Goal: Check status: Check status

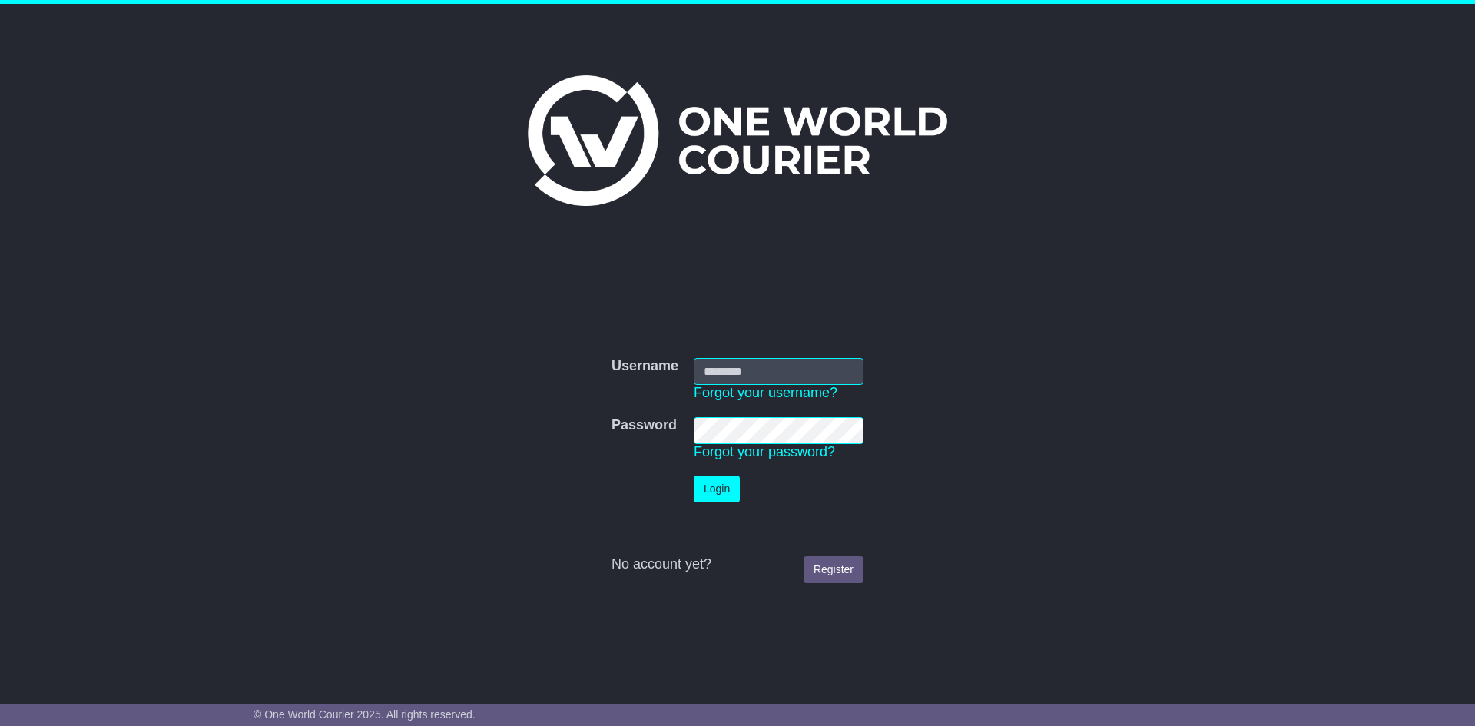
type input "**********"
click at [718, 477] on button "Login" at bounding box center [717, 489] width 46 height 27
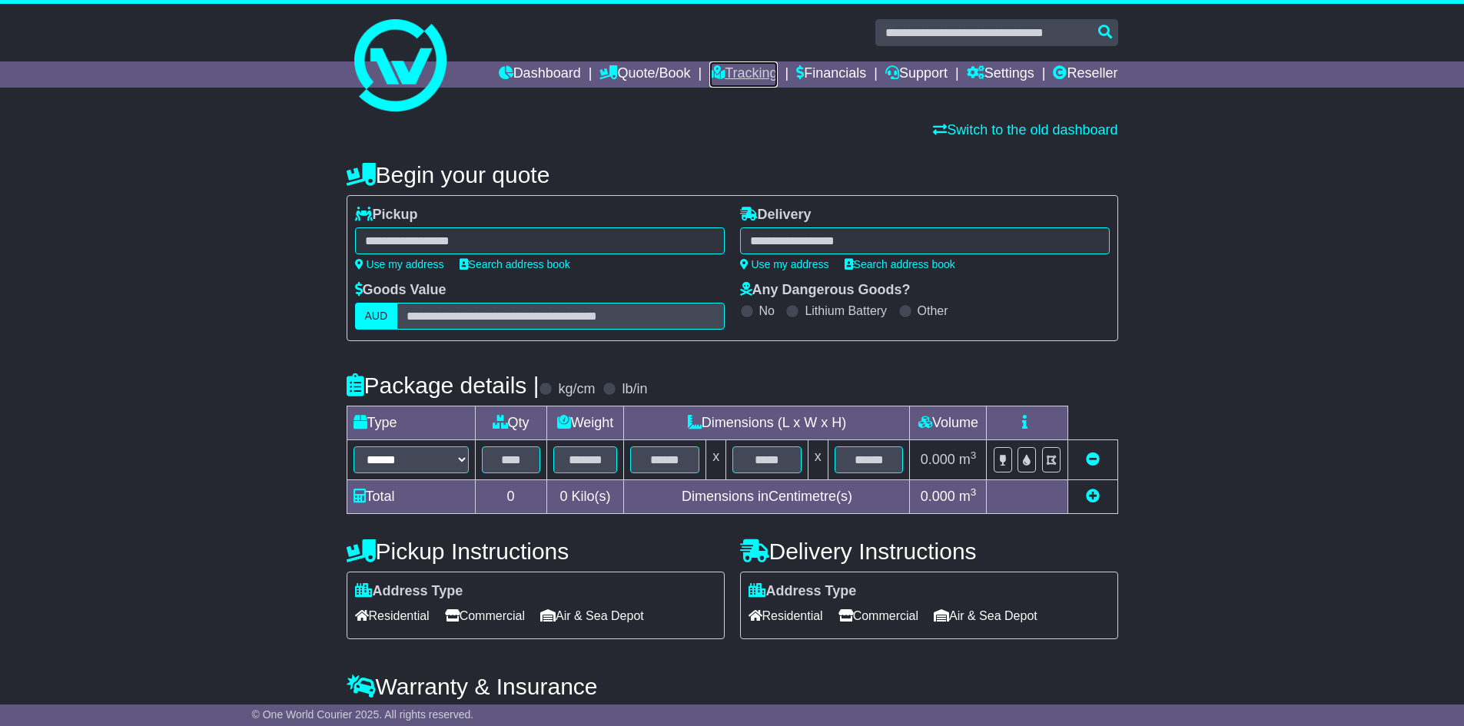
click at [718, 80] on link "Tracking" at bounding box center [743, 74] width 68 height 26
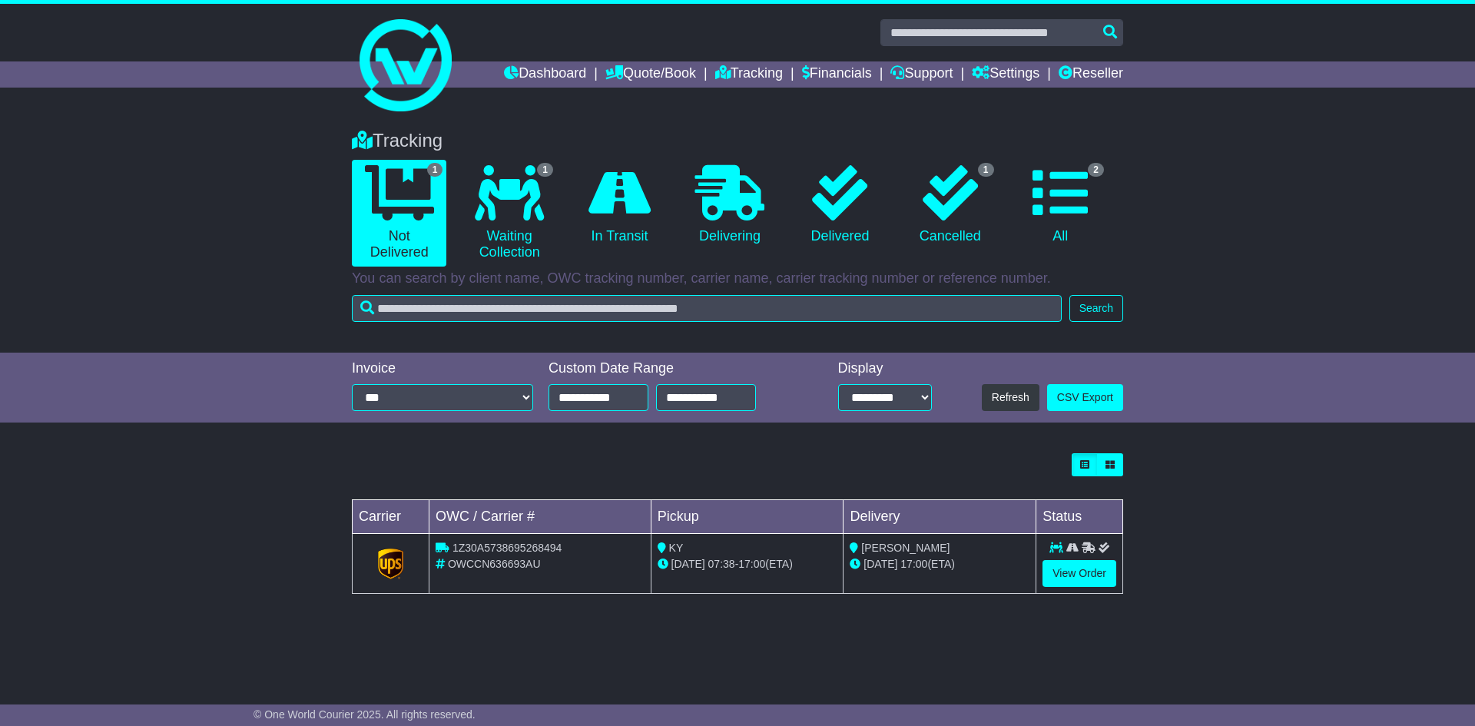
click at [499, 561] on span "OWCCN636693AU" at bounding box center [494, 564] width 93 height 12
click at [503, 552] on span "1Z30A5738695268494" at bounding box center [507, 548] width 109 height 12
click at [1086, 583] on link "View Order" at bounding box center [1080, 573] width 74 height 27
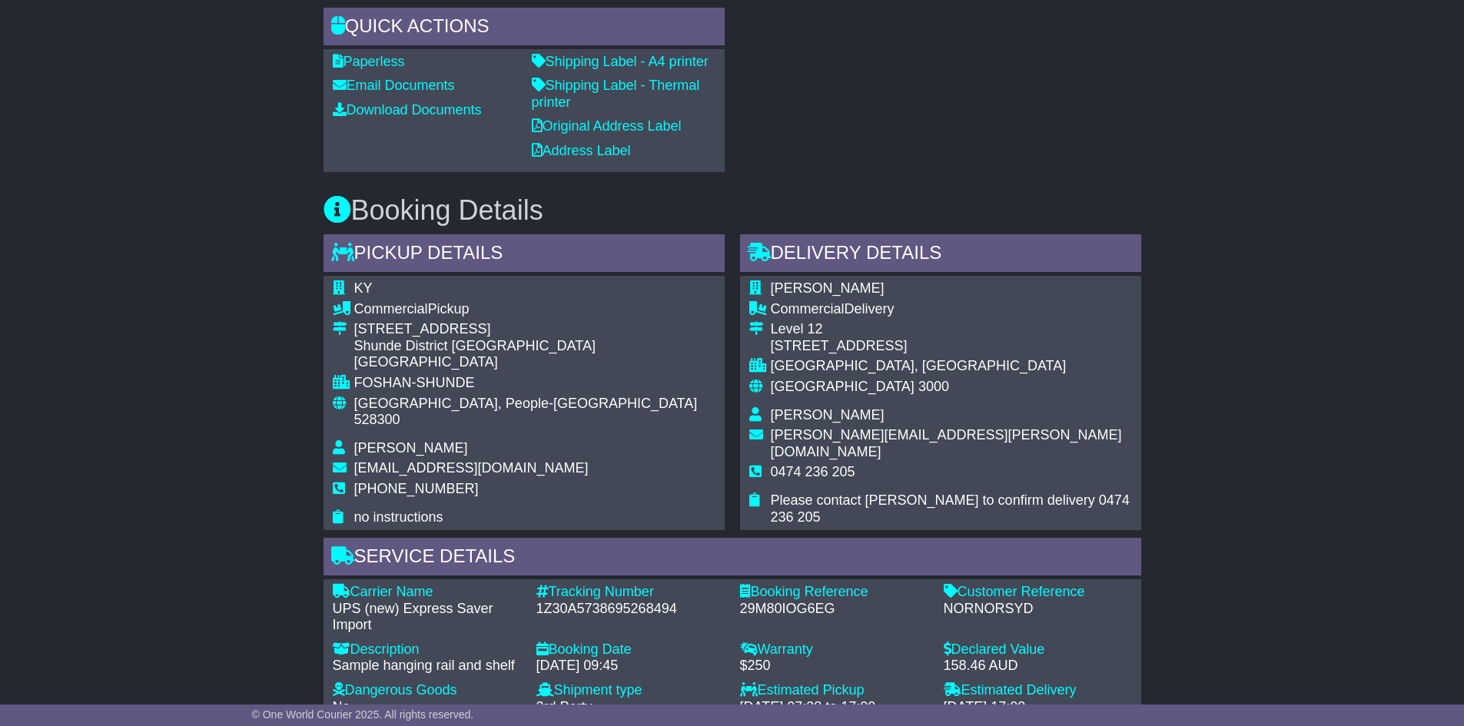
scroll to position [619, 0]
